Goal: Information Seeking & Learning: Learn about a topic

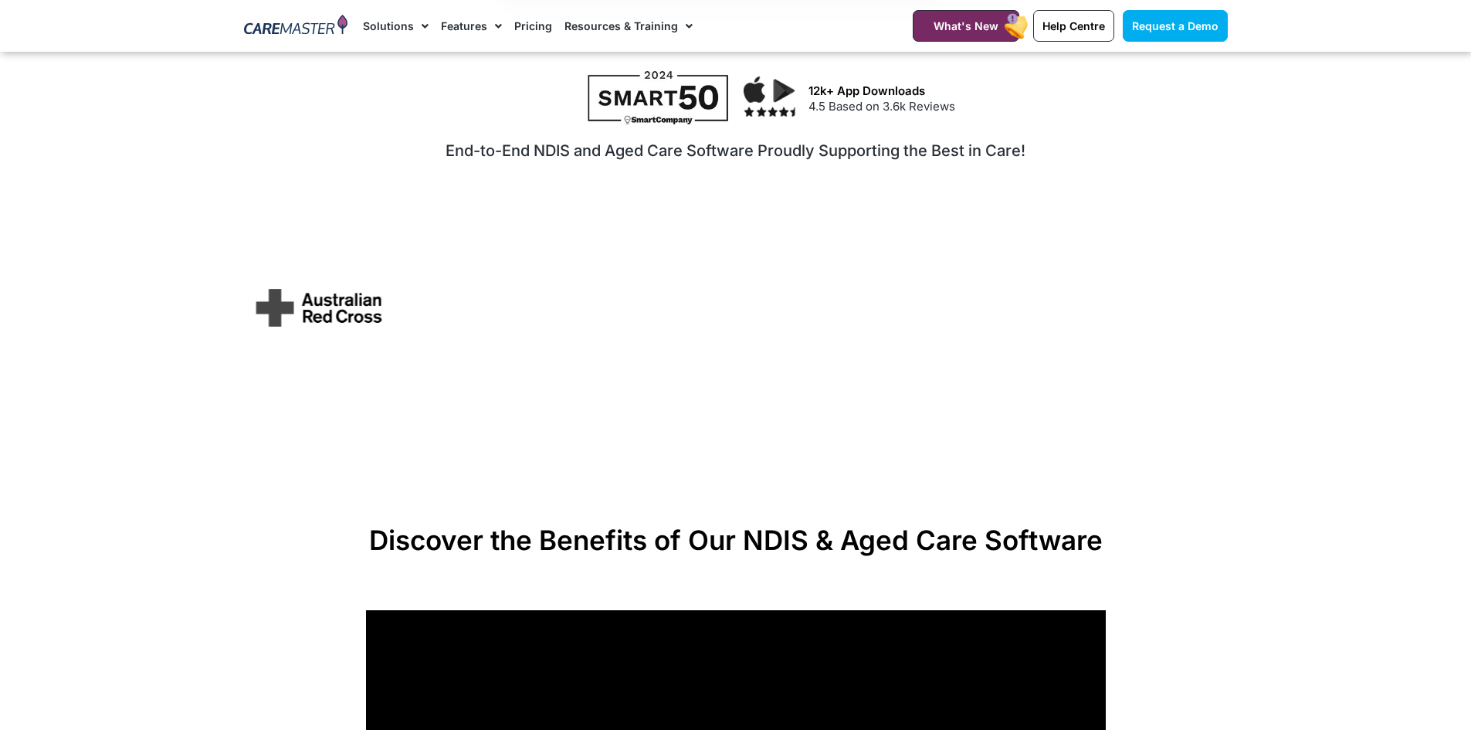
scroll to position [77, 0]
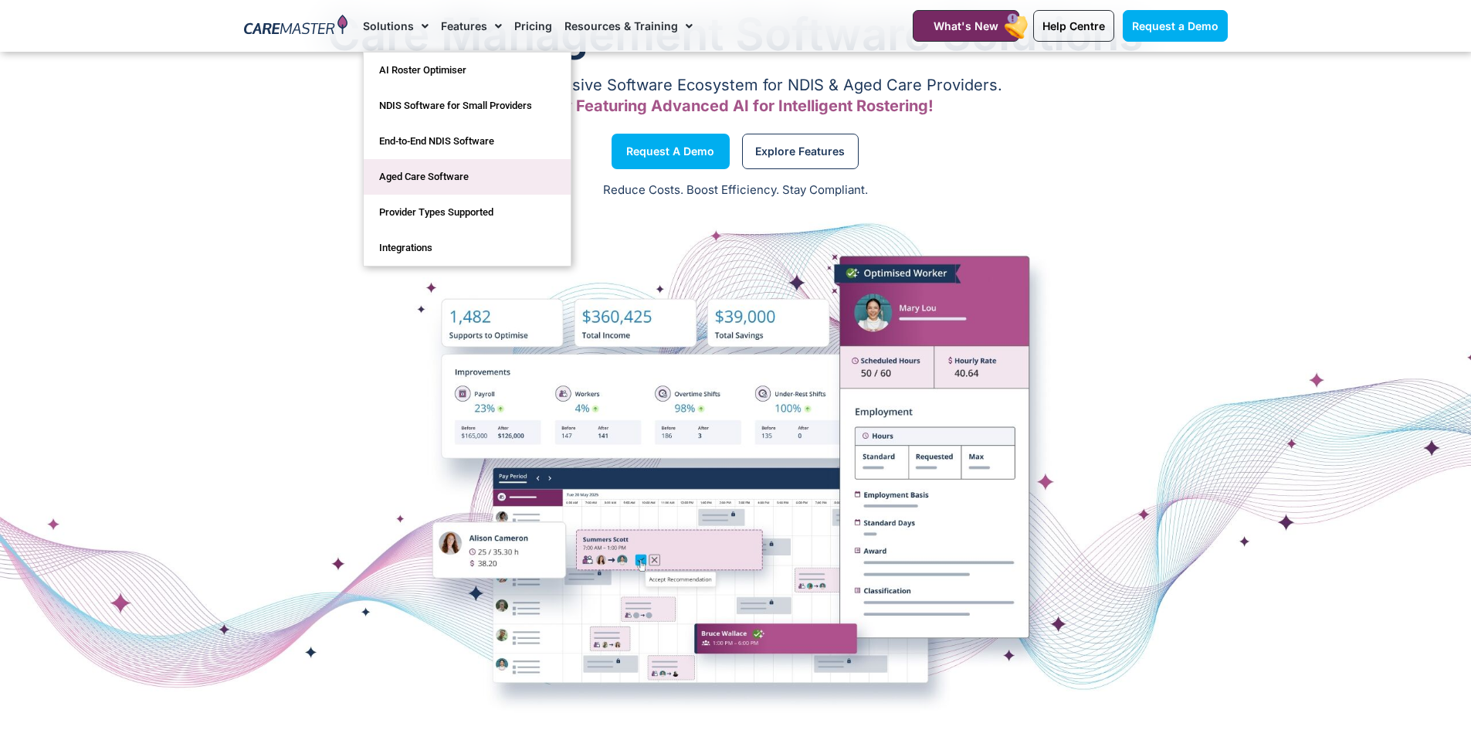
click at [445, 179] on link "Aged Care Software" at bounding box center [467, 177] width 207 height 36
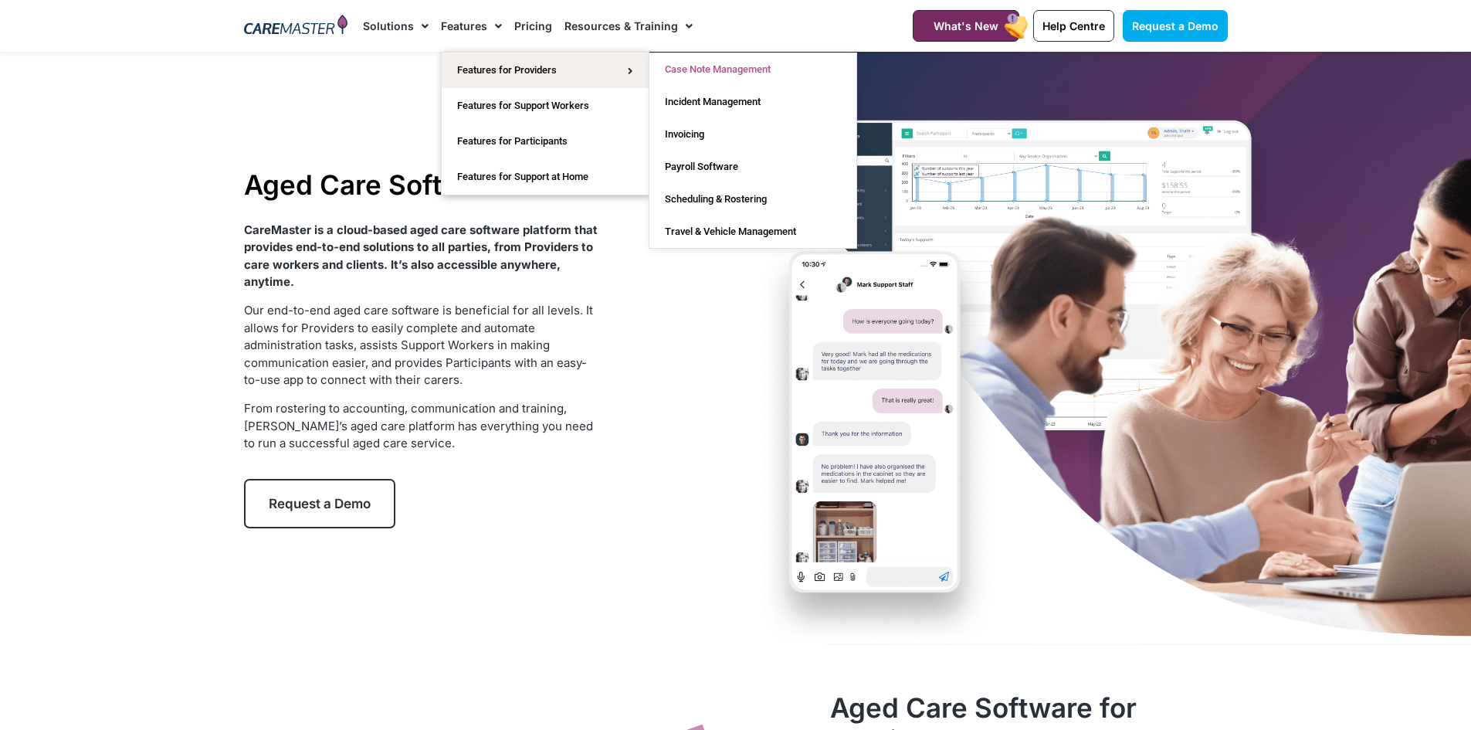
click at [711, 73] on link "Case Note Management" at bounding box center [753, 69] width 207 height 32
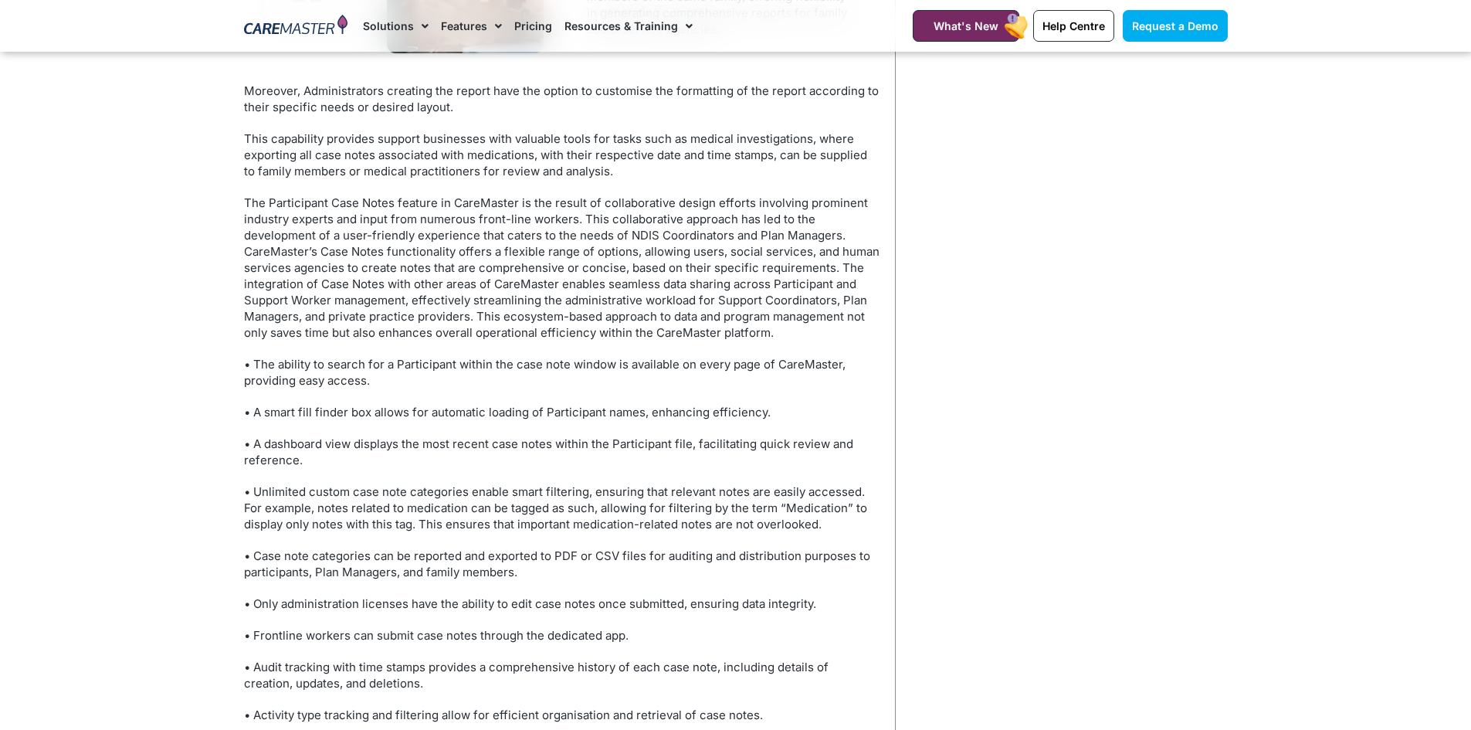
scroll to position [4557, 0]
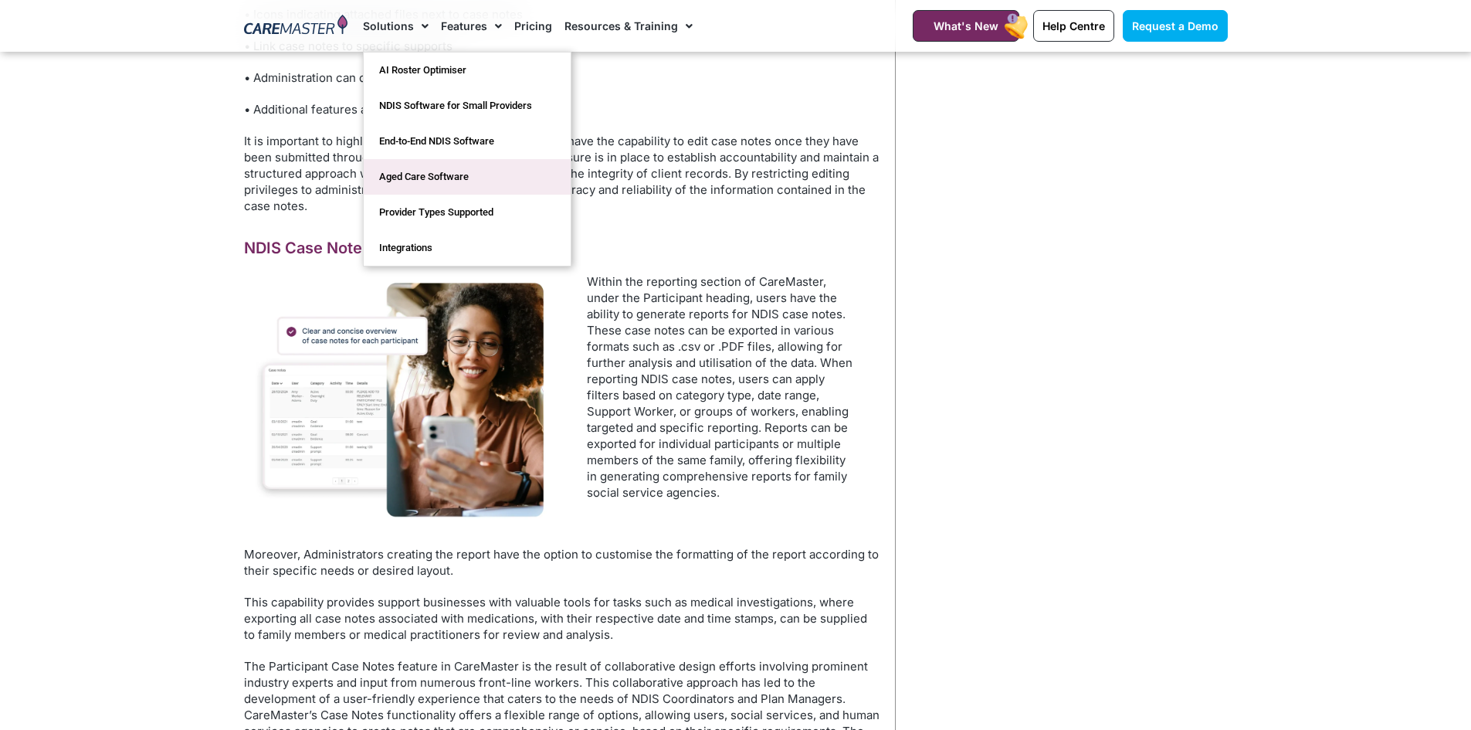
click at [445, 176] on link "Aged Care Software" at bounding box center [467, 177] width 207 height 36
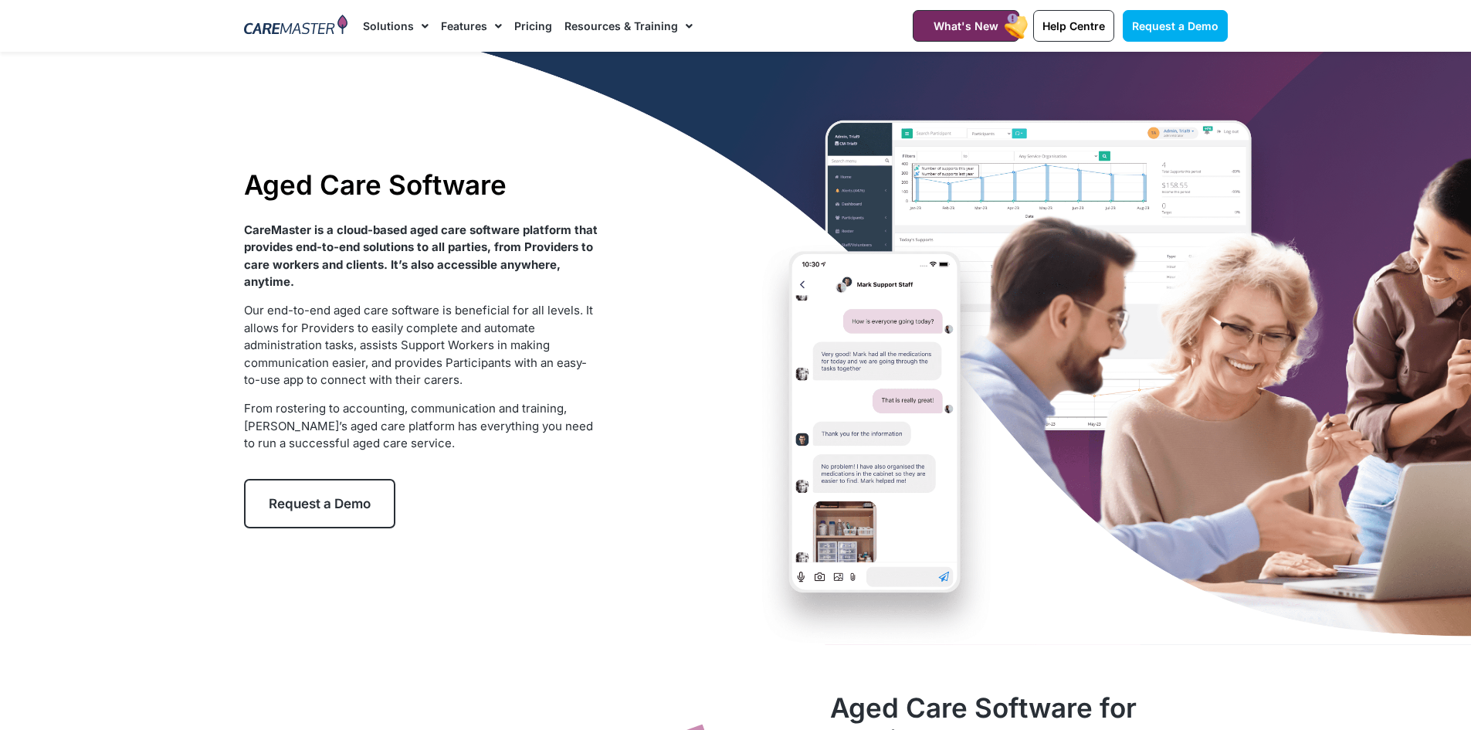
click at [487, 29] on span "Menu" at bounding box center [494, 26] width 15 height 26
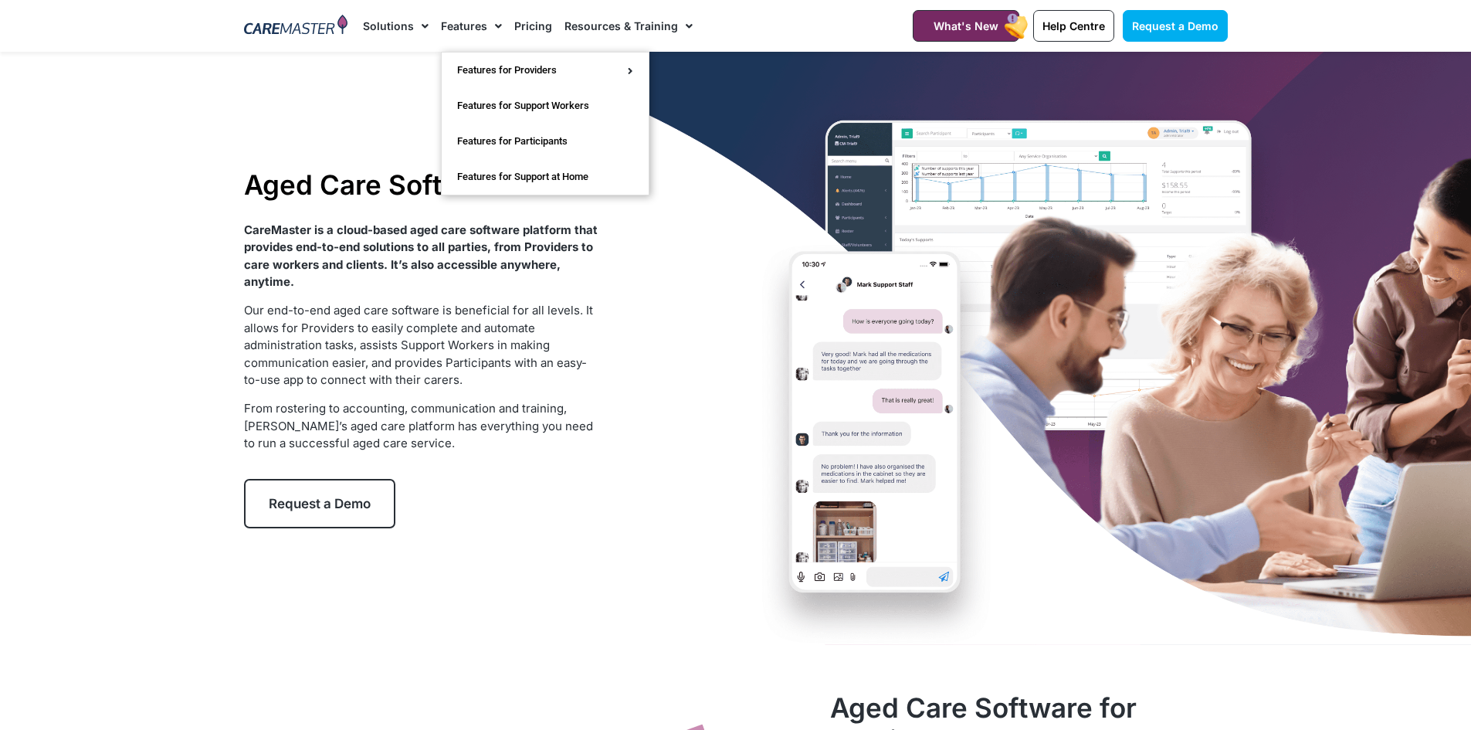
click at [460, 14] on link "Features" at bounding box center [471, 26] width 61 height 52
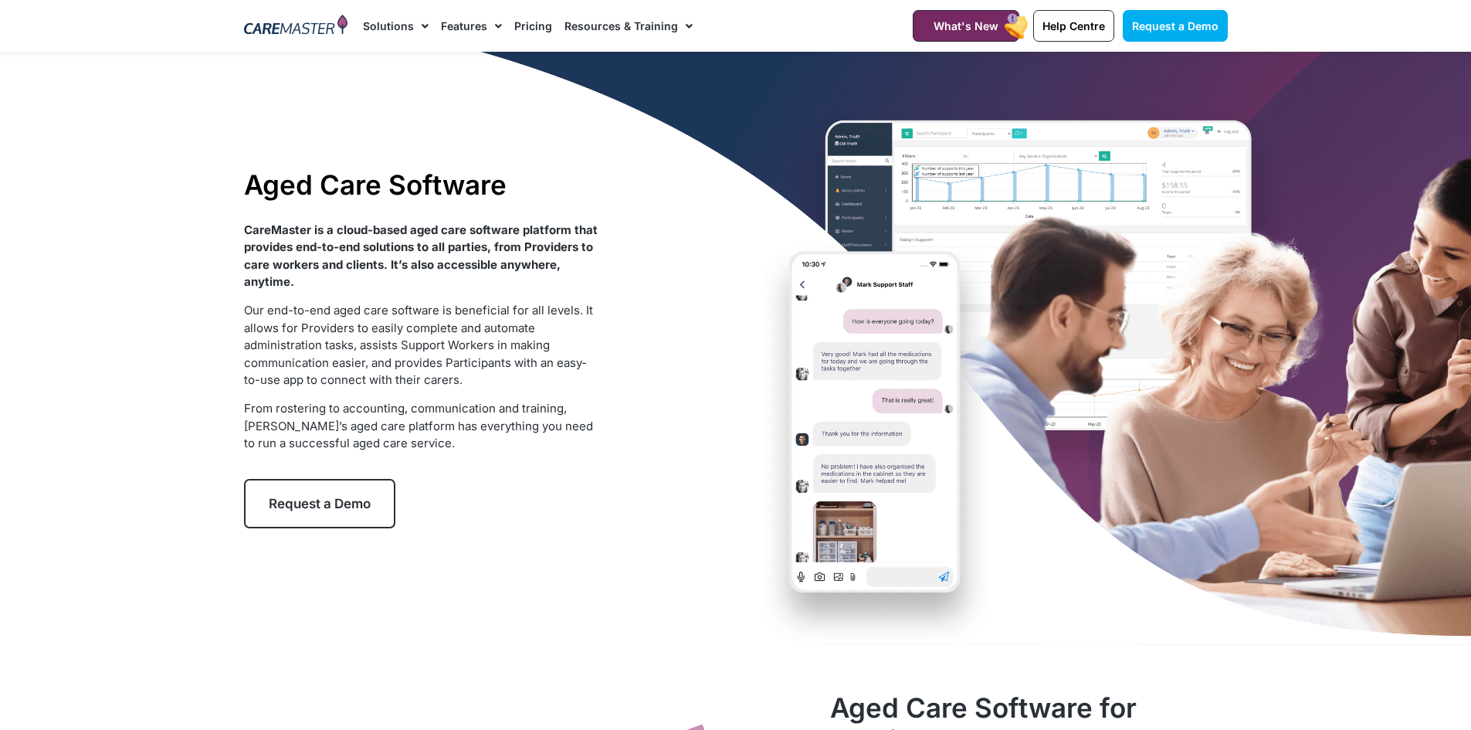
click at [441, 25] on link "Features" at bounding box center [471, 26] width 61 height 52
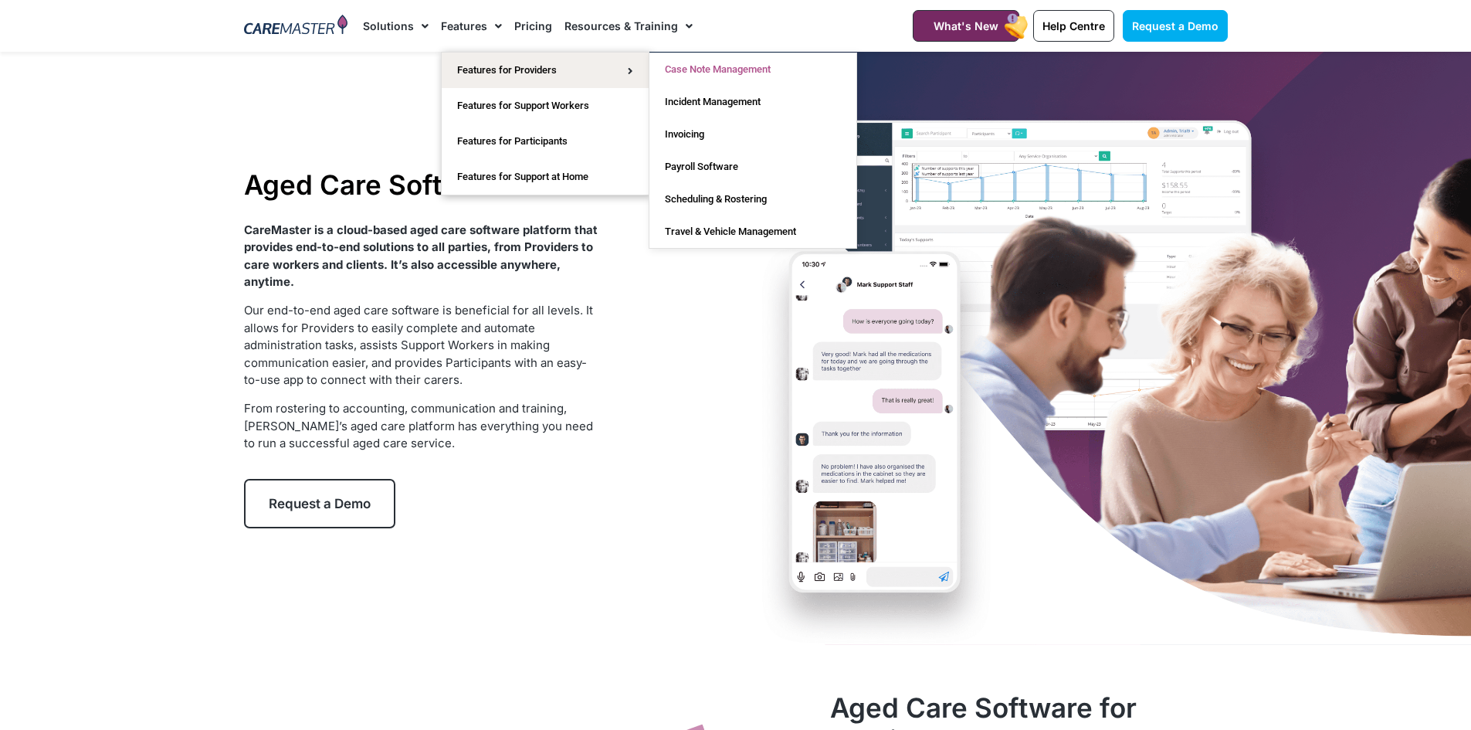
click at [729, 66] on link "Case Note Management" at bounding box center [753, 69] width 207 height 32
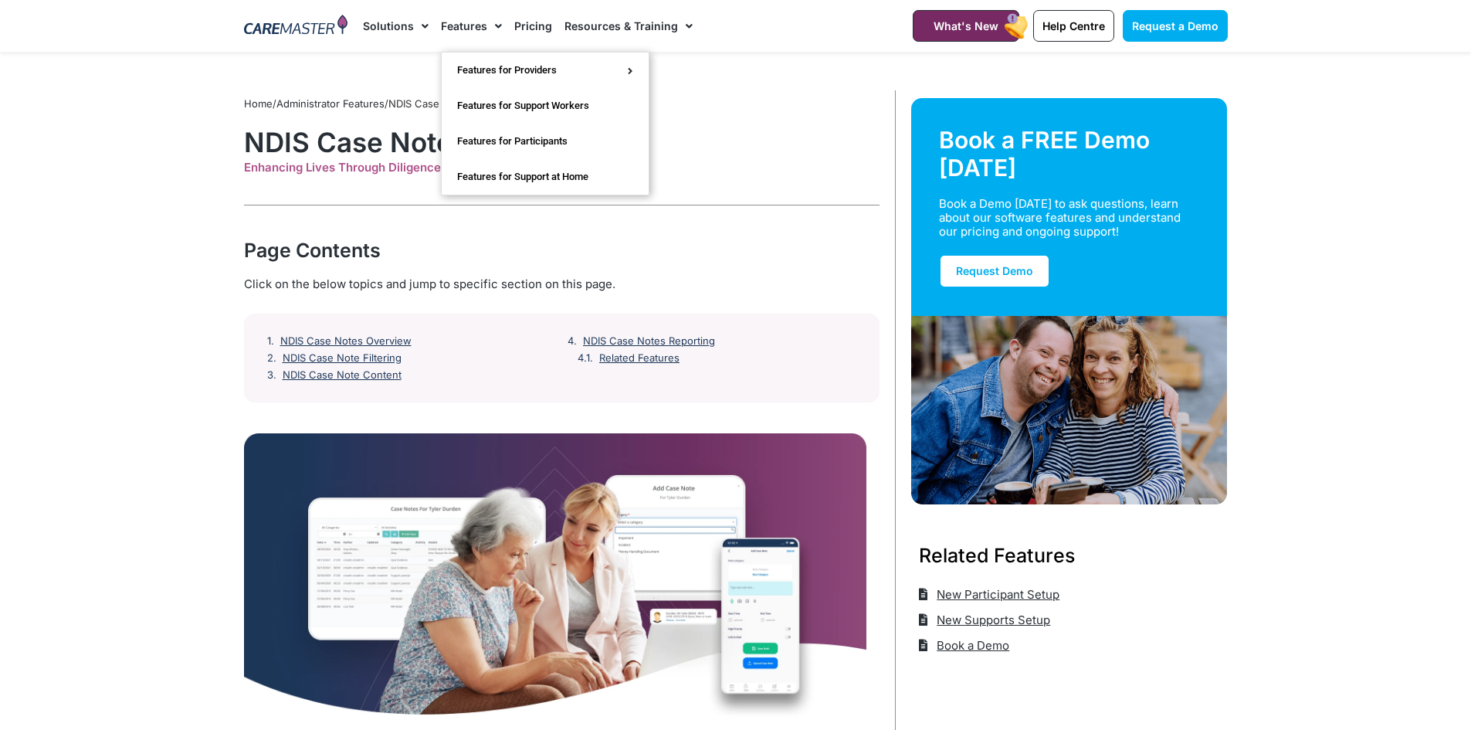
click at [462, 22] on link "Features" at bounding box center [471, 26] width 61 height 52
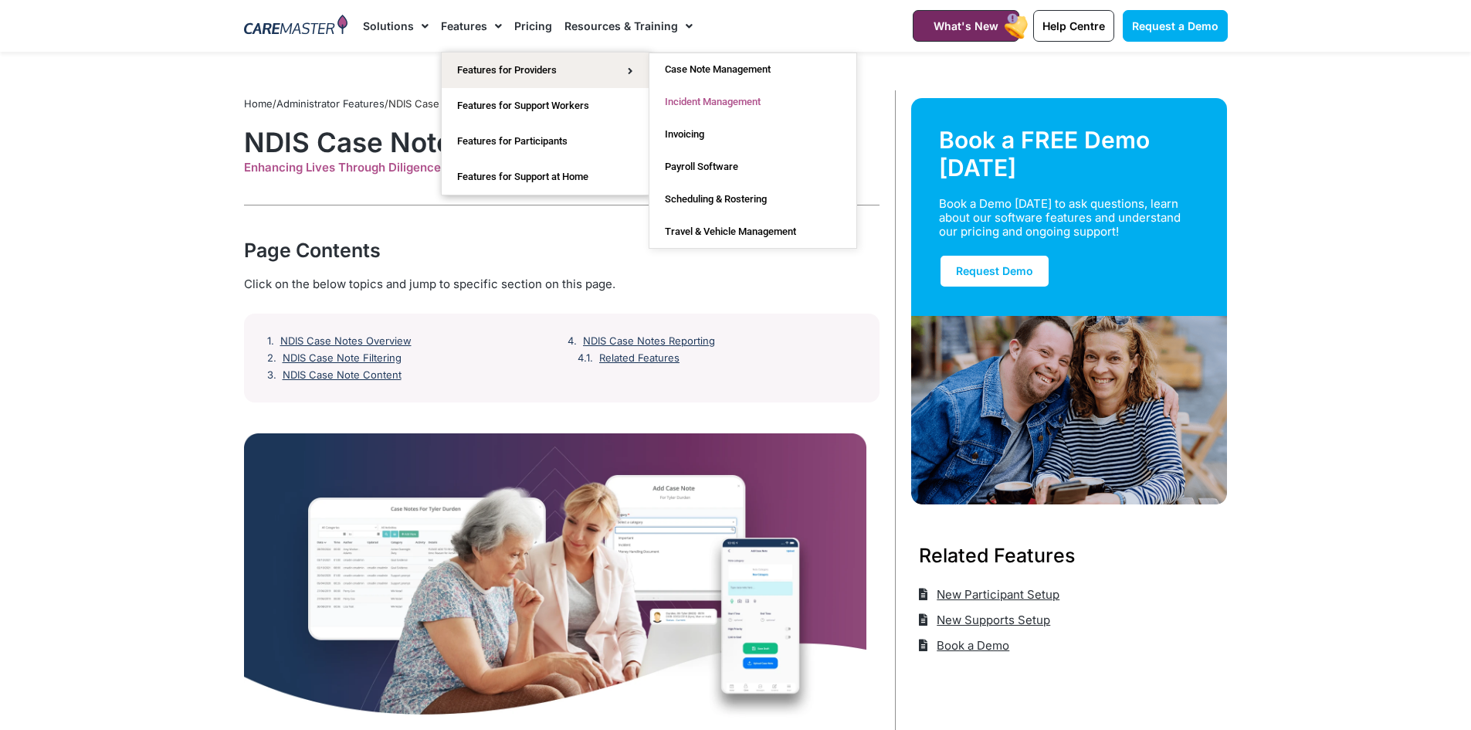
click at [718, 100] on link "Incident Management" at bounding box center [753, 102] width 207 height 32
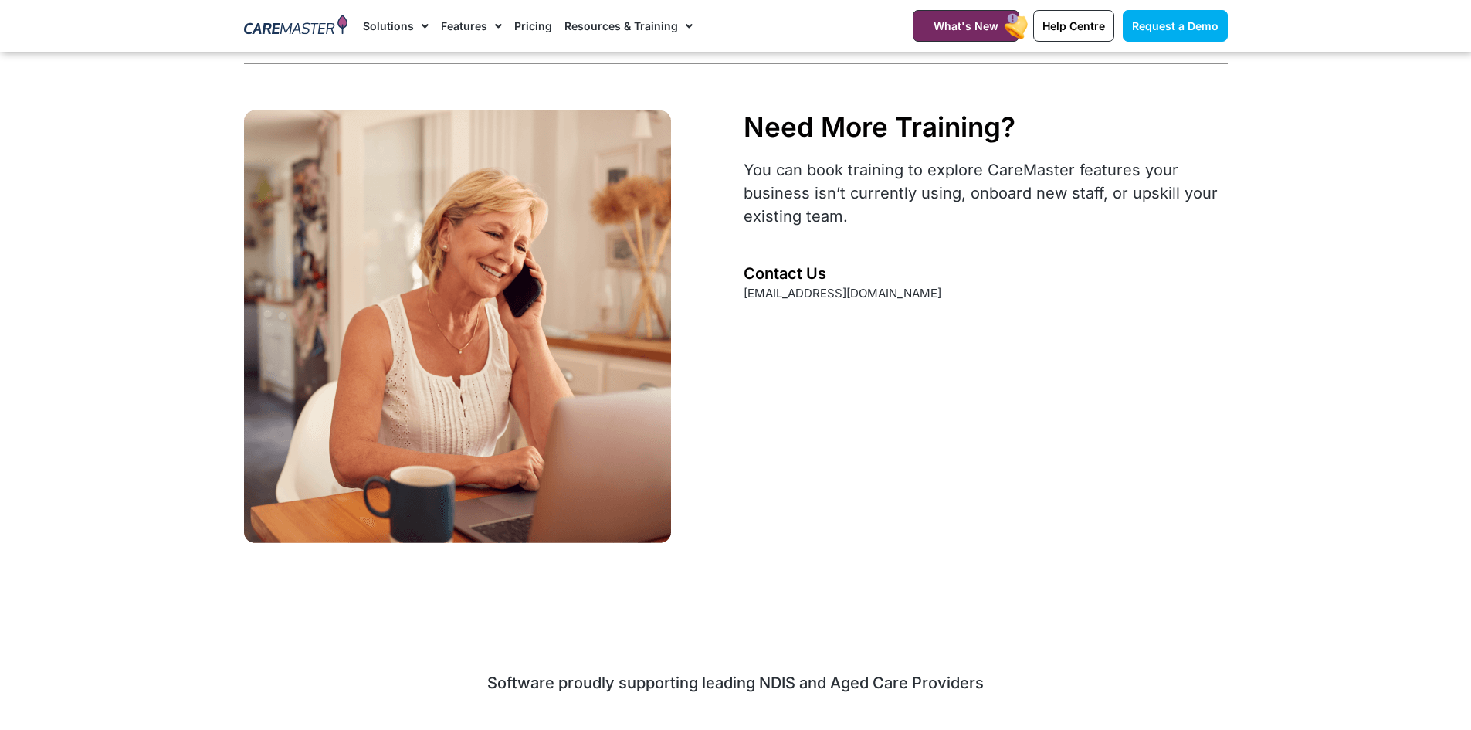
scroll to position [6025, 0]
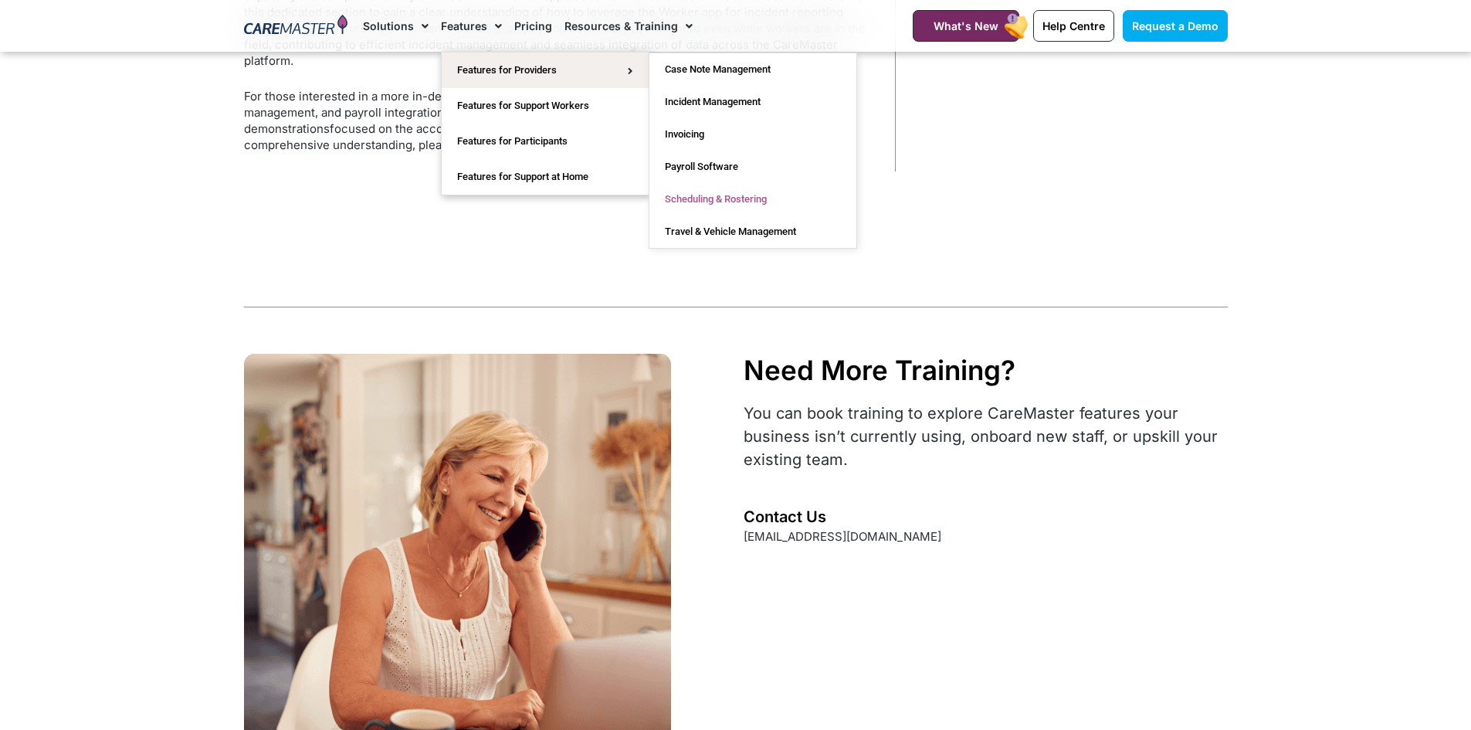
click at [702, 189] on link "Scheduling & Rostering" at bounding box center [753, 199] width 207 height 32
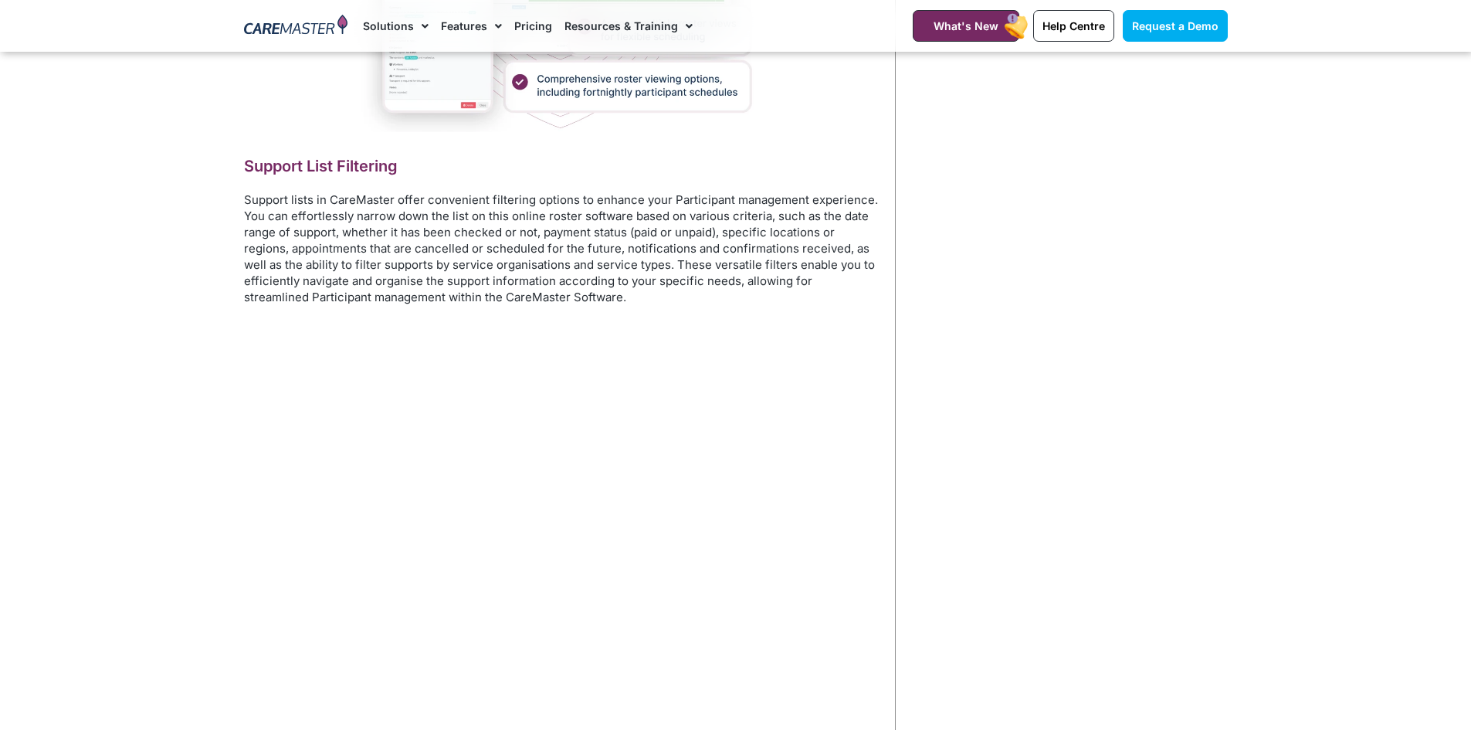
scroll to position [2703, 0]
